Goal: Find contact information: Find contact information

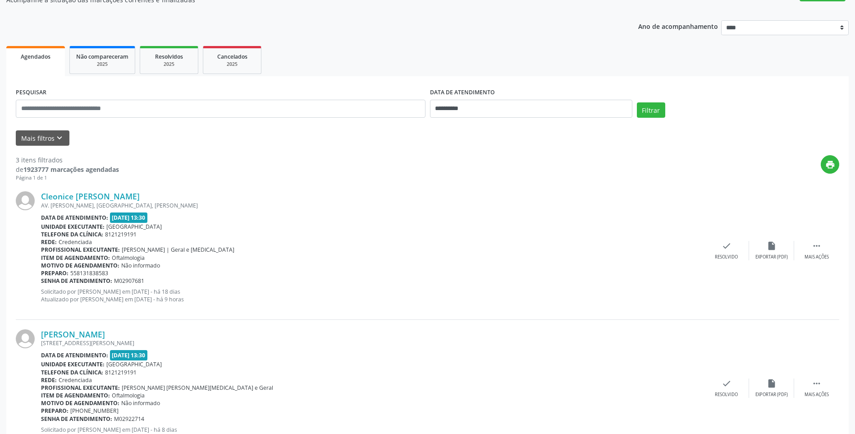
scroll to position [85, 0]
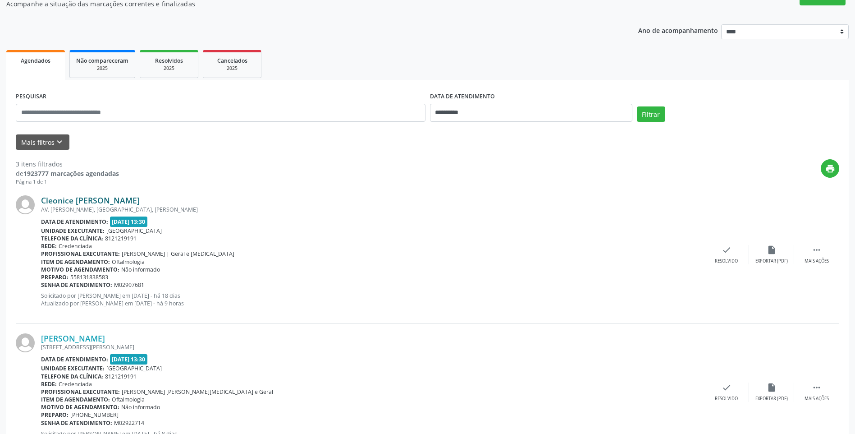
drag, startPoint x: 147, startPoint y: 199, endPoint x: 42, endPoint y: 204, distance: 104.7
click at [42, 204] on div "Cleonice [PERSON_NAME]" at bounding box center [372, 200] width 663 height 10
copy link "Cleonice [PERSON_NAME]"
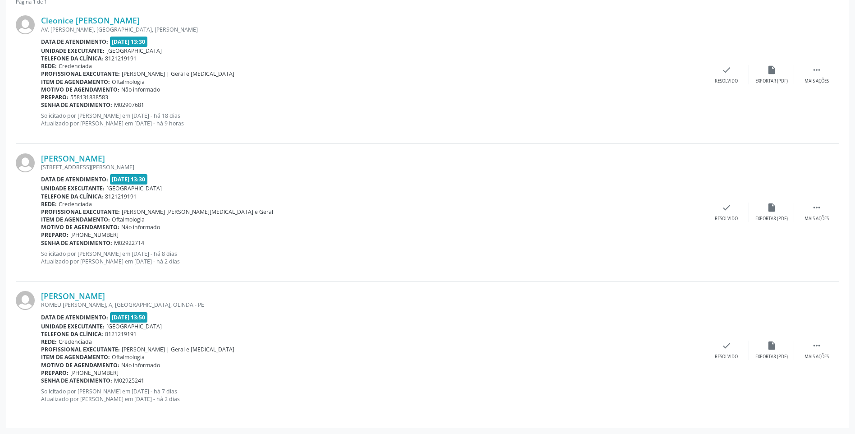
scroll to position [265, 0]
drag, startPoint x: 128, startPoint y: 152, endPoint x: 42, endPoint y: 158, distance: 85.8
click at [42, 158] on div "[PERSON_NAME]" at bounding box center [372, 158] width 663 height 10
copy link "[PERSON_NAME]"
click at [104, 157] on link "[PERSON_NAME]" at bounding box center [73, 158] width 64 height 10
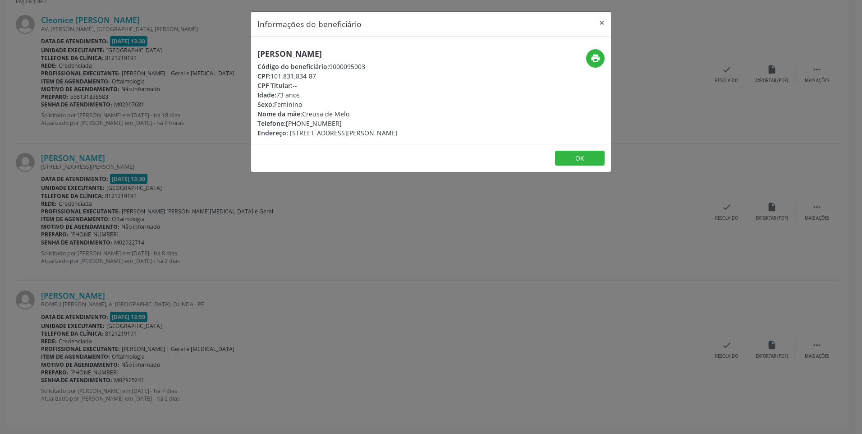
drag, startPoint x: 286, startPoint y: 124, endPoint x: 296, endPoint y: 125, distance: 9.5
click at [296, 125] on div "Telefone: [PHONE_NUMBER]" at bounding box center [327, 123] width 140 height 9
click at [294, 123] on div "Telefone: [PHONE_NUMBER]" at bounding box center [327, 123] width 140 height 9
drag, startPoint x: 288, startPoint y: 123, endPoint x: 335, endPoint y: 126, distance: 47.4
click at [335, 126] on div "Telefone: [PHONE_NUMBER]" at bounding box center [327, 123] width 140 height 9
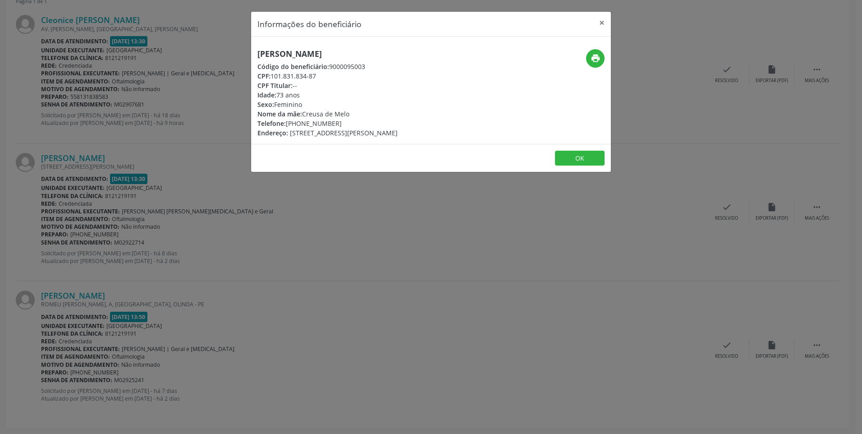
drag, startPoint x: 335, startPoint y: 126, endPoint x: 325, endPoint y: 122, distance: 10.3
copy div "[PHONE_NUMBER]"
drag, startPoint x: 259, startPoint y: 52, endPoint x: 357, endPoint y: 55, distance: 98.7
click at [357, 55] on h5 "[PERSON_NAME]" at bounding box center [327, 53] width 140 height 9
copy h5 "[PERSON_NAME]"
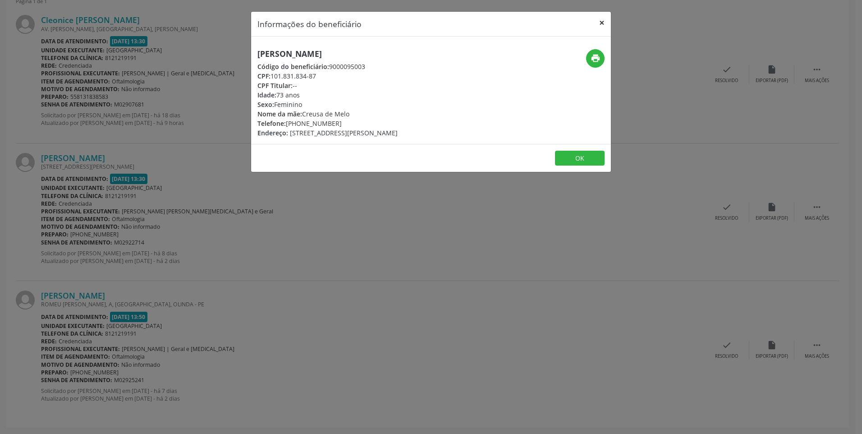
click at [607, 23] on button "×" at bounding box center [602, 23] width 18 height 22
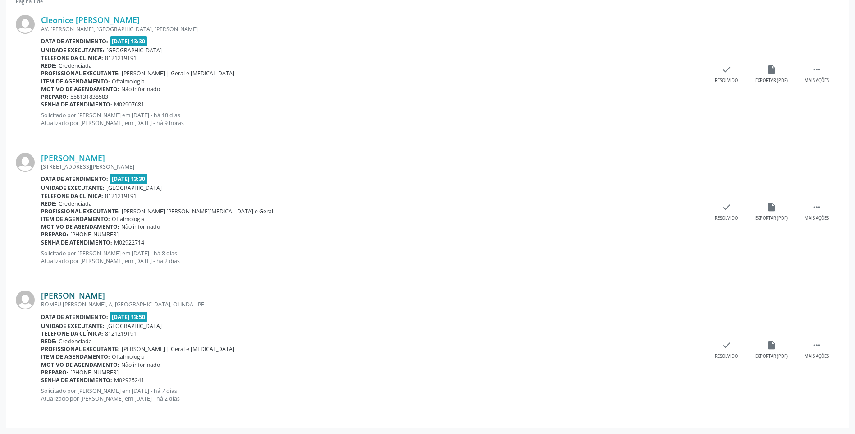
click at [94, 295] on link "[PERSON_NAME]" at bounding box center [73, 295] width 64 height 10
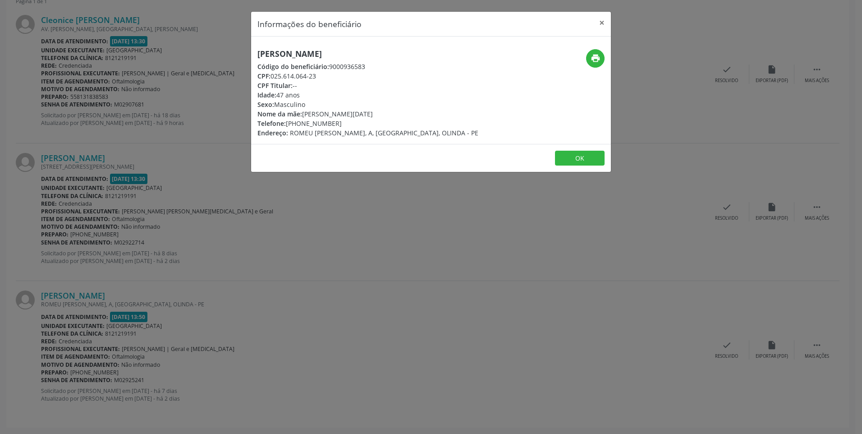
drag, startPoint x: 288, startPoint y: 124, endPoint x: 335, endPoint y: 124, distance: 47.8
click at [335, 124] on div "Telefone: [PHONE_NUMBER]" at bounding box center [367, 123] width 221 height 9
drag, startPoint x: 335, startPoint y: 124, endPoint x: 320, endPoint y: 121, distance: 15.2
copy div "[PHONE_NUMBER]"
drag, startPoint x: 270, startPoint y: 53, endPoint x: 353, endPoint y: 59, distance: 83.6
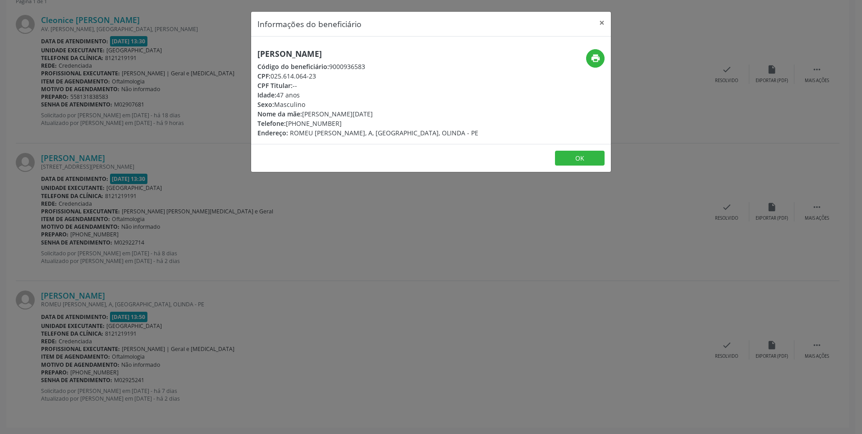
click at [353, 59] on div "[PERSON_NAME] Código do beneficiário: 9000936583 CPF: 025.614.064-23 CPF Titula…" at bounding box center [367, 93] width 221 height 88
copy h5 "[PERSON_NAME]"
click at [602, 24] on button "×" at bounding box center [602, 23] width 18 height 22
